Goal: Find contact information: Find contact information

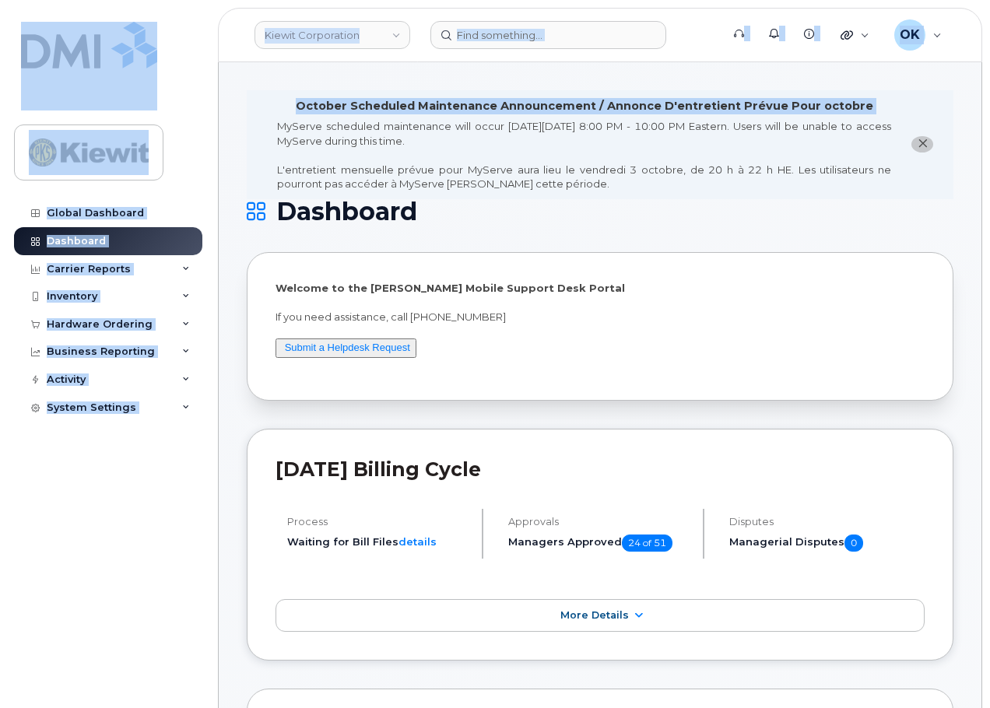
click at [249, 58] on header "Kiewit Corporation Support Alerts Knowledge Base Quicklinks Suspend / Cancel De…" at bounding box center [600, 35] width 764 height 54
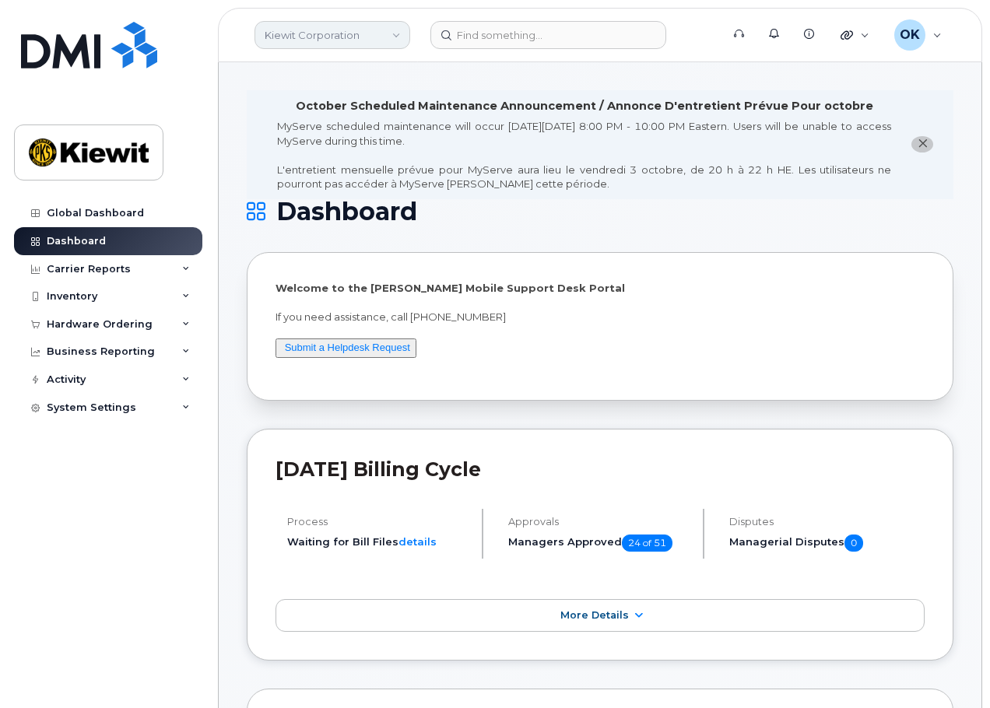
click at [358, 33] on link "Kiewit Corporation" at bounding box center [333, 35] width 156 height 28
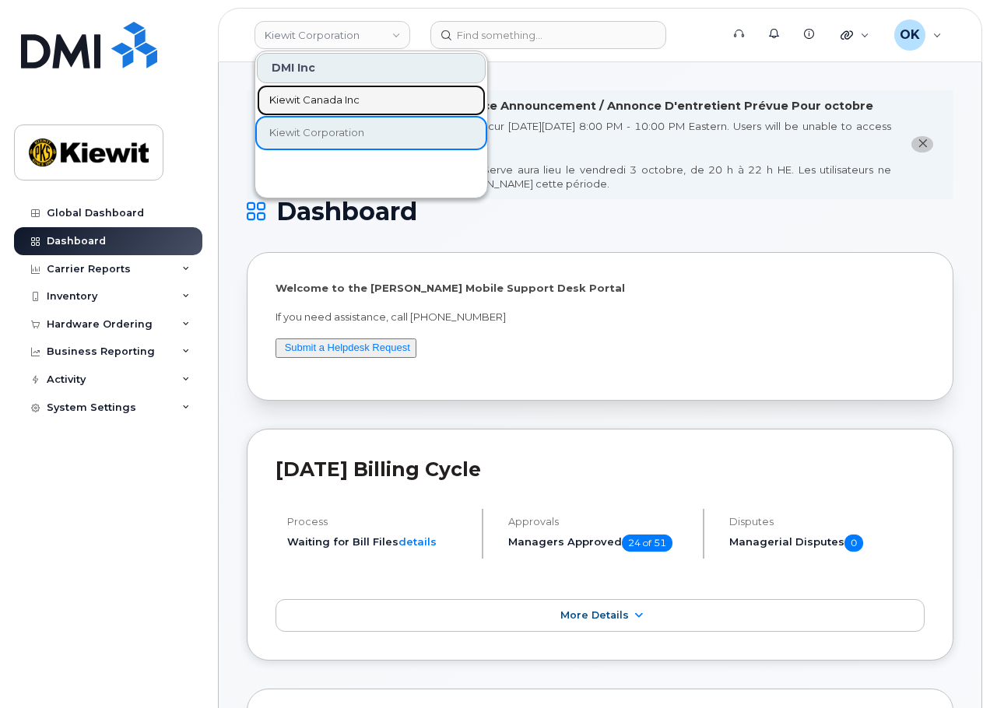
drag, startPoint x: 350, startPoint y: 100, endPoint x: 474, endPoint y: 86, distance: 124.7
click at [350, 100] on span "Kiewit Canada Inc" at bounding box center [314, 101] width 90 height 16
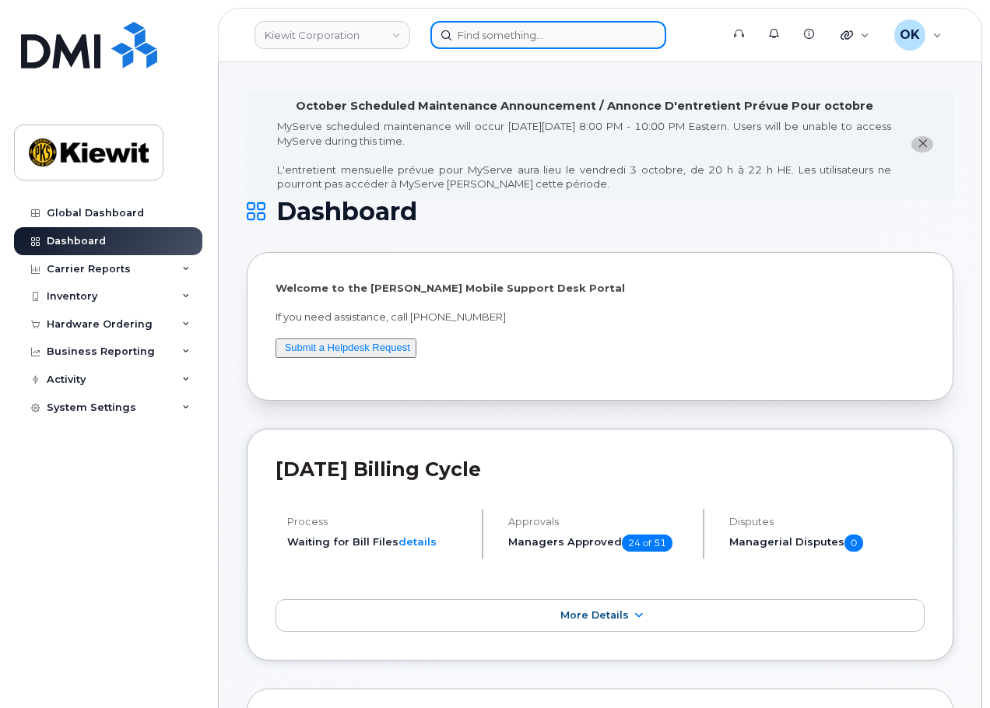
click at [498, 44] on input at bounding box center [548, 35] width 236 height 28
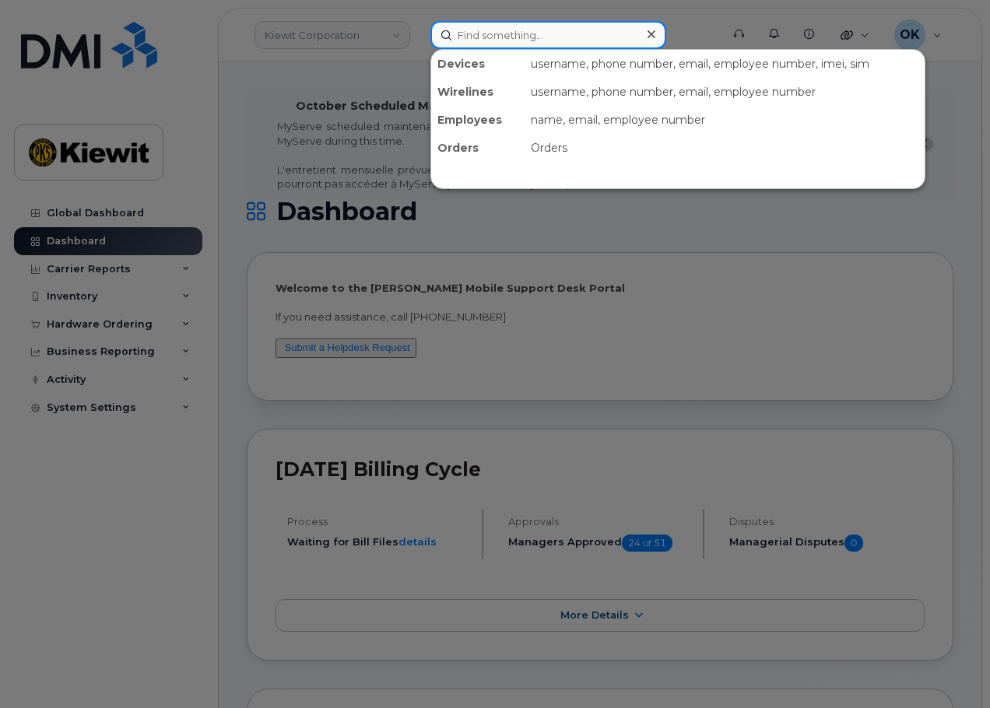
paste input "00469970"
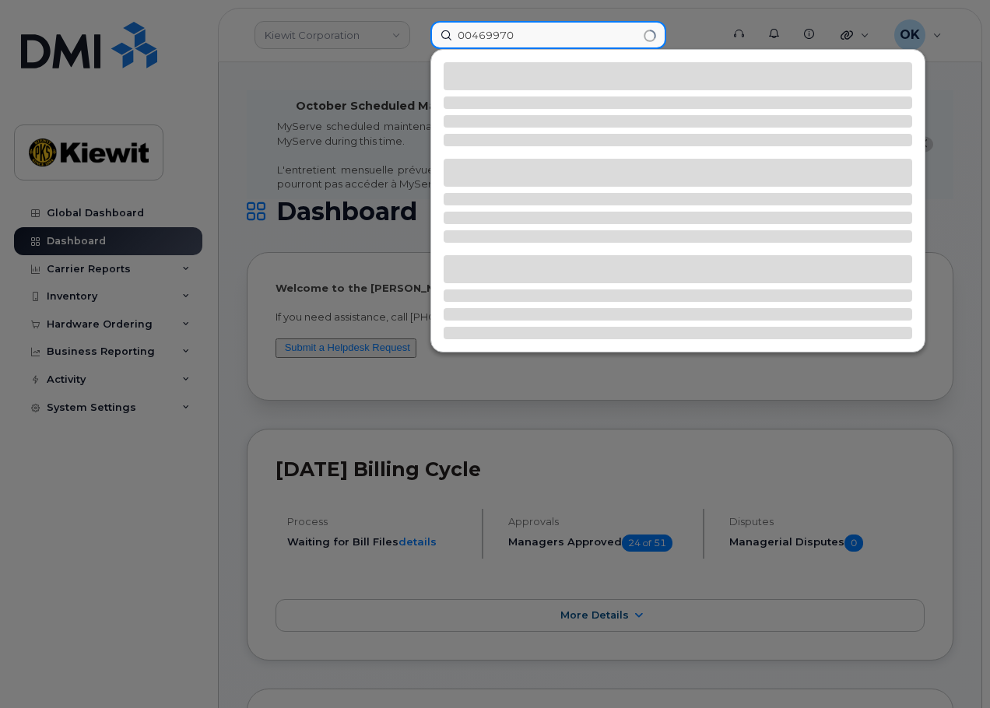
type input "00469970"
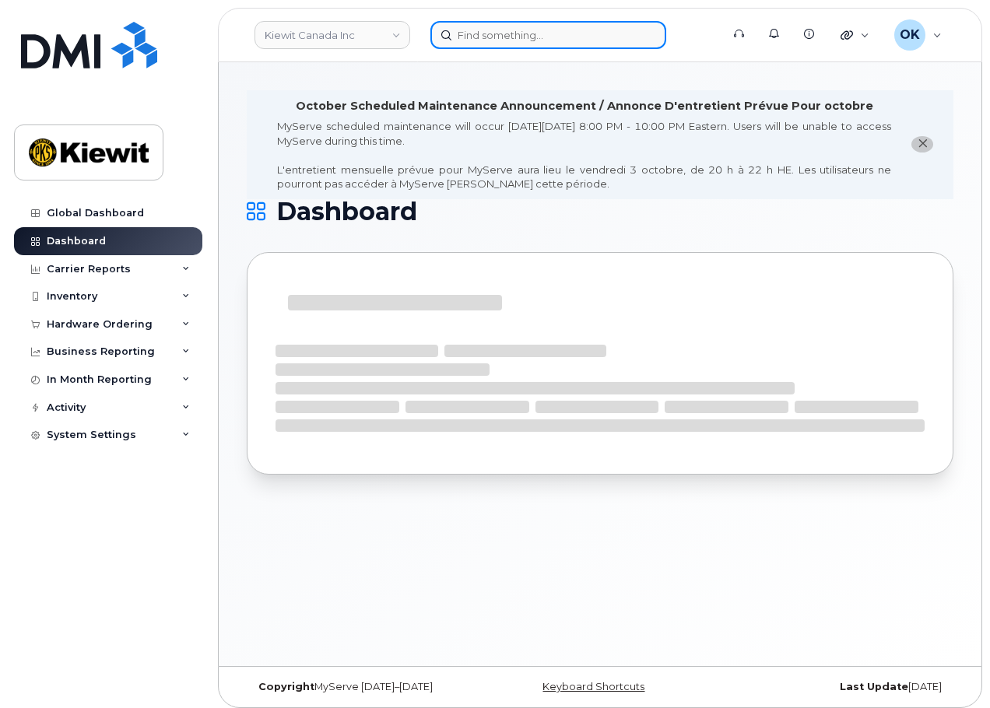
click at [497, 37] on input at bounding box center [548, 35] width 236 height 28
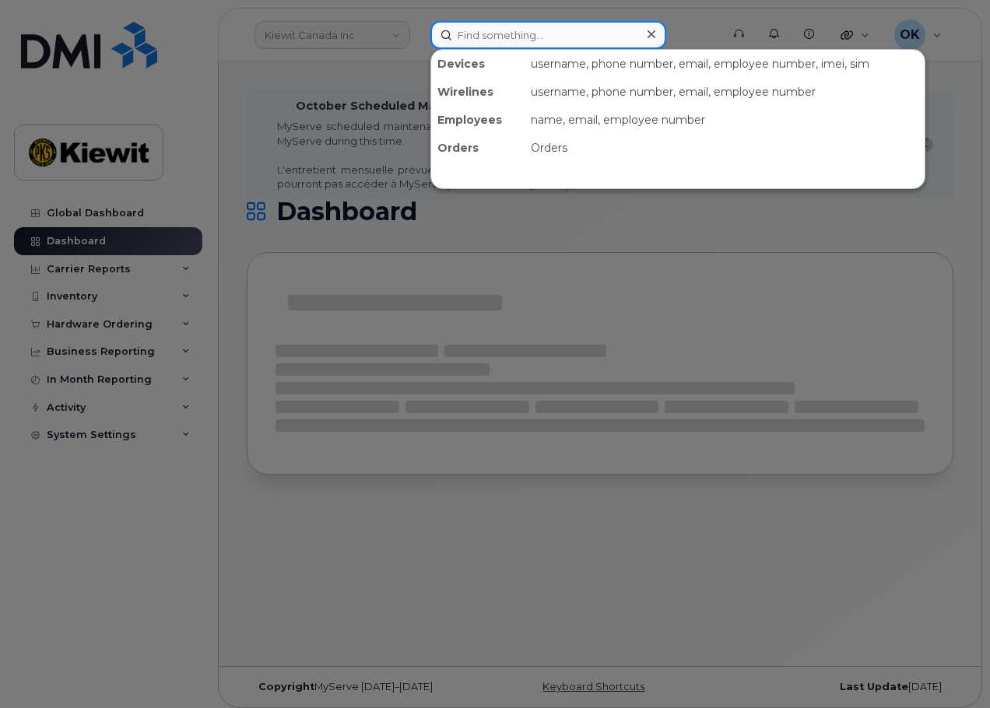
paste input "00469970"
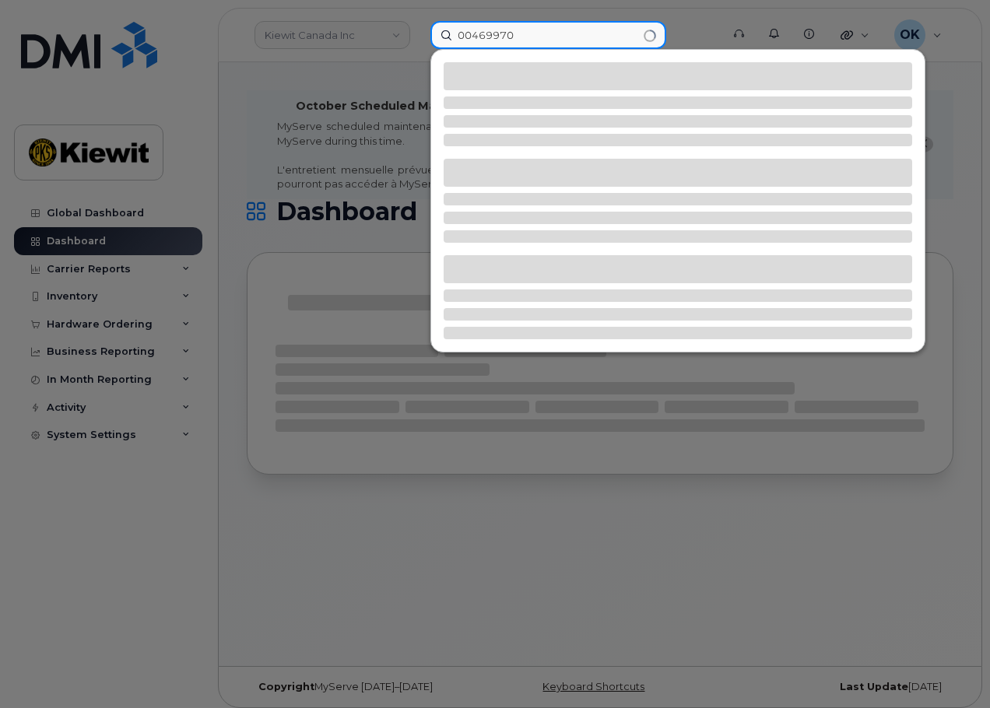
click at [471, 37] on input "00469970" at bounding box center [548, 35] width 236 height 28
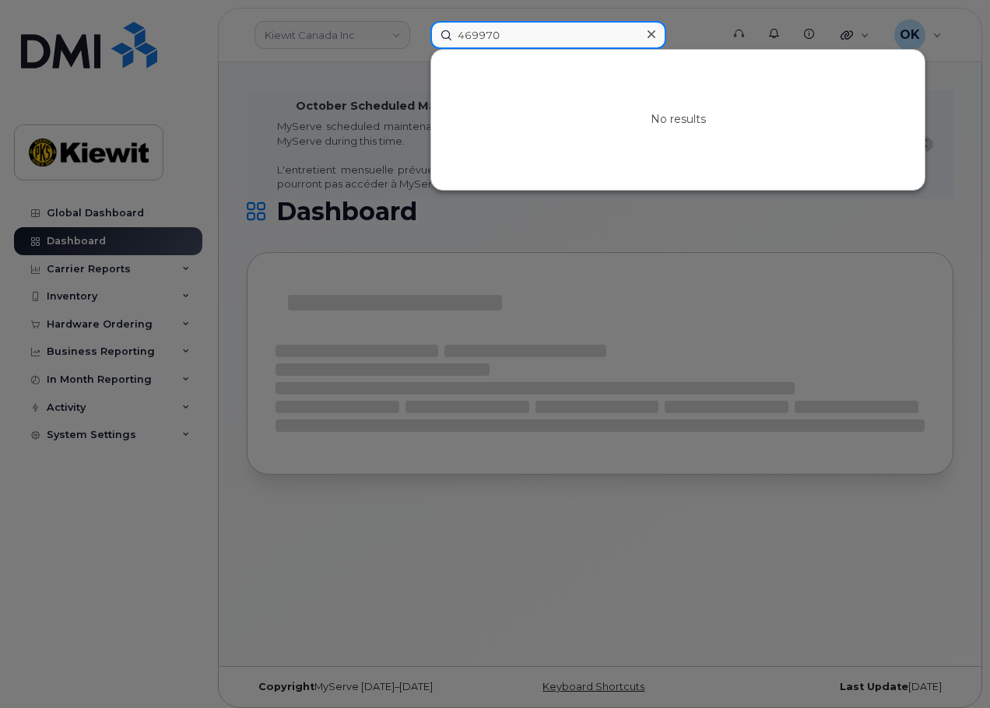
type input "469970"
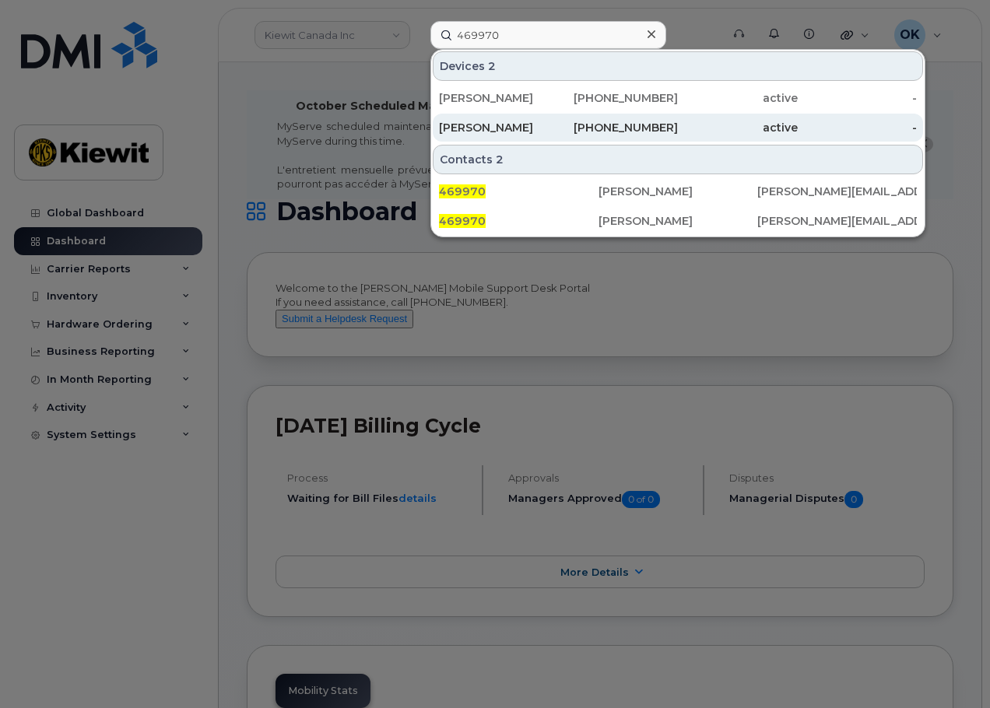
click at [640, 131] on div "[PHONE_NUMBER]" at bounding box center [619, 128] width 120 height 16
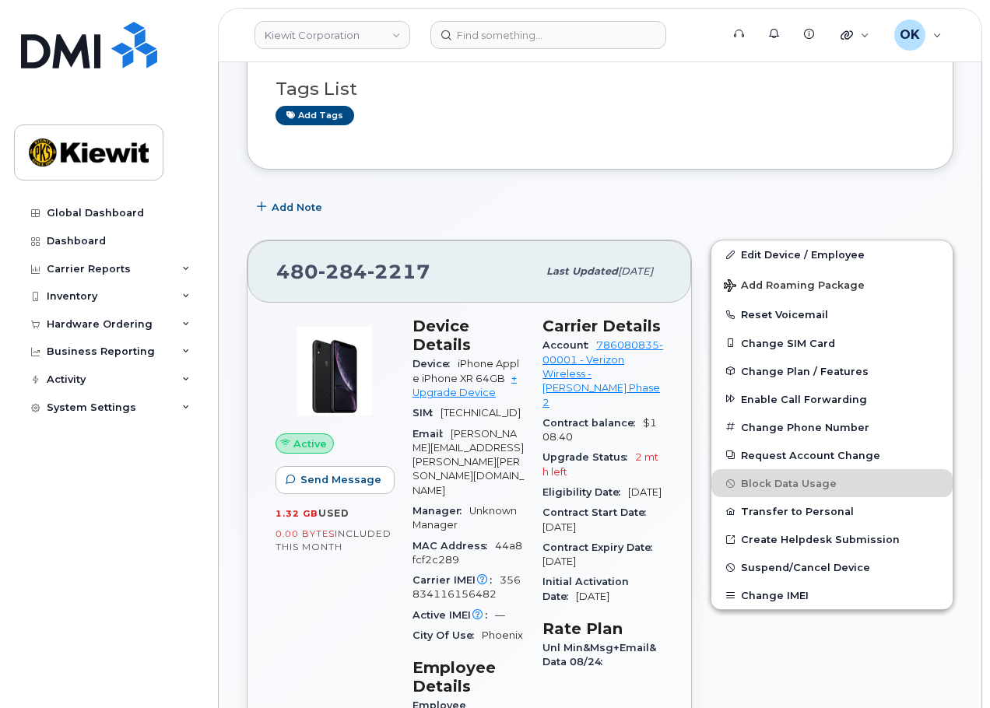
scroll to position [234, 0]
click at [427, 275] on span "2217" at bounding box center [398, 272] width 63 height 23
click at [388, 276] on span "2217" at bounding box center [398, 272] width 63 height 23
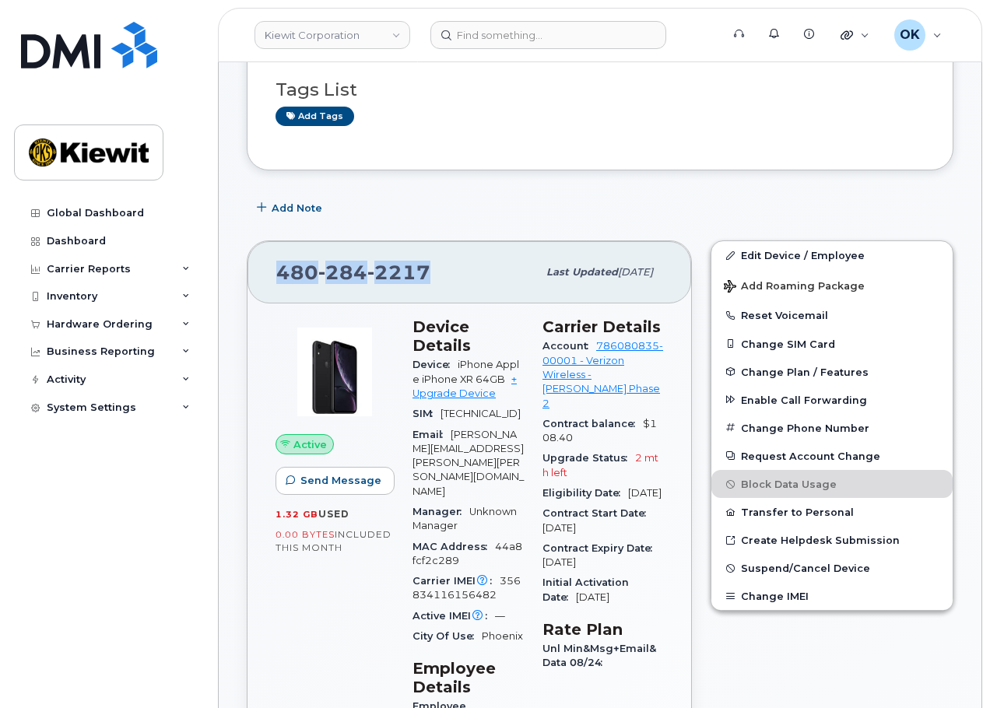
copy span "480 284 2217"
